Goal: Navigation & Orientation: Understand site structure

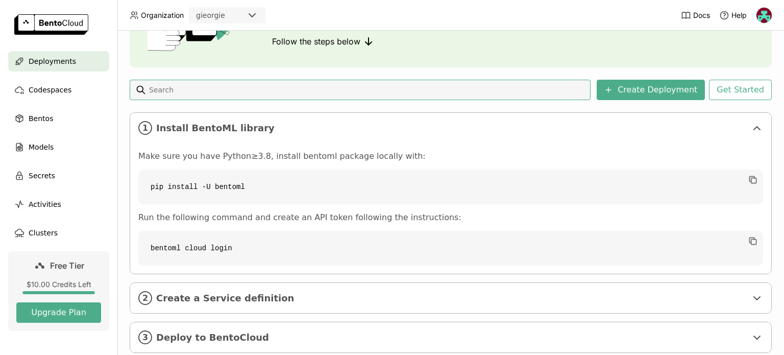
scroll to position [129, 0]
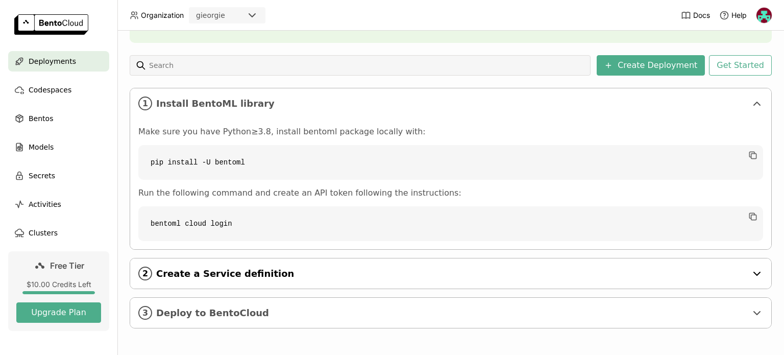
click at [238, 268] on span "Create a Service definition" at bounding box center [451, 273] width 591 height 11
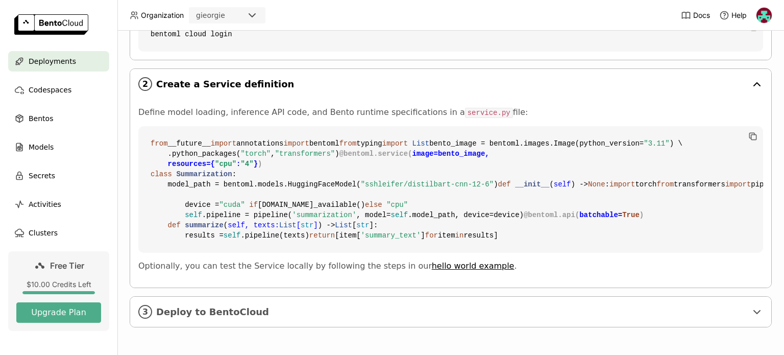
scroll to position [501, 0]
click at [39, 87] on span "Codespaces" at bounding box center [50, 90] width 43 height 12
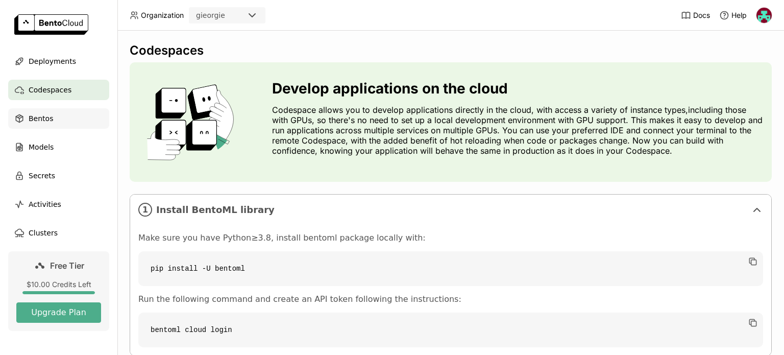
click at [64, 124] on div "Bentos" at bounding box center [58, 118] width 101 height 20
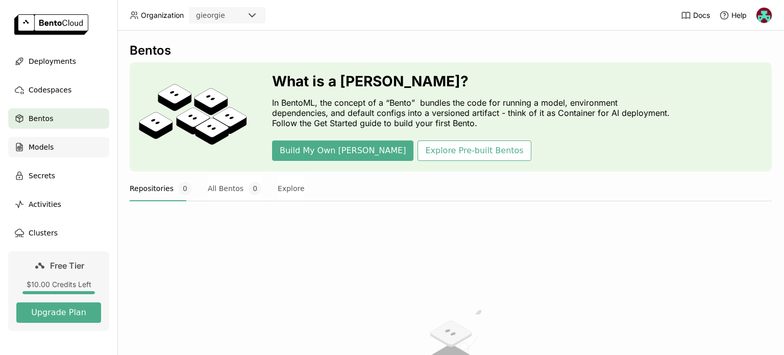
click at [79, 145] on div "Models" at bounding box center [58, 147] width 101 height 20
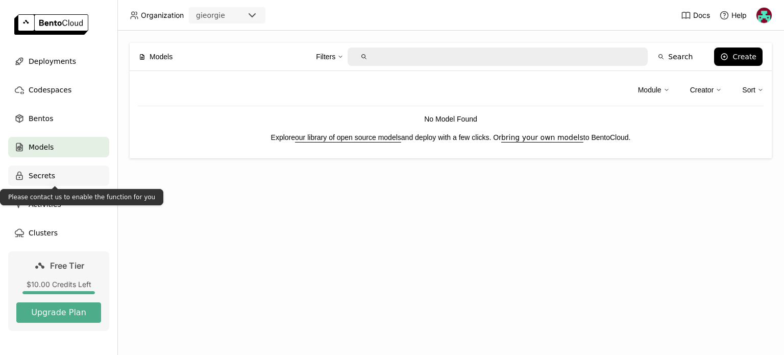
click at [89, 178] on div "Secrets" at bounding box center [58, 175] width 101 height 20
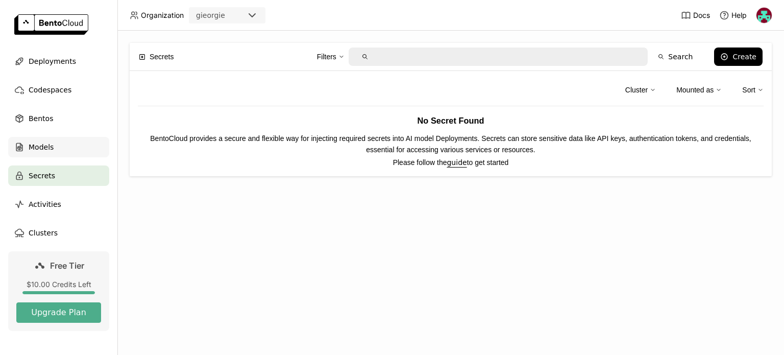
click at [49, 155] on div "Models" at bounding box center [58, 147] width 101 height 20
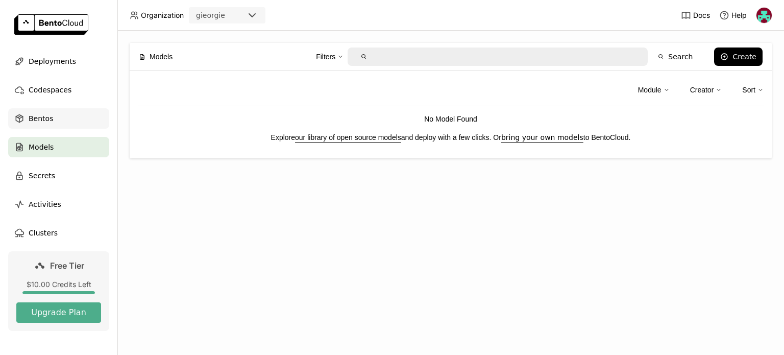
click at [45, 111] on div "Bentos" at bounding box center [58, 118] width 101 height 20
